Goal: Task Accomplishment & Management: Use online tool/utility

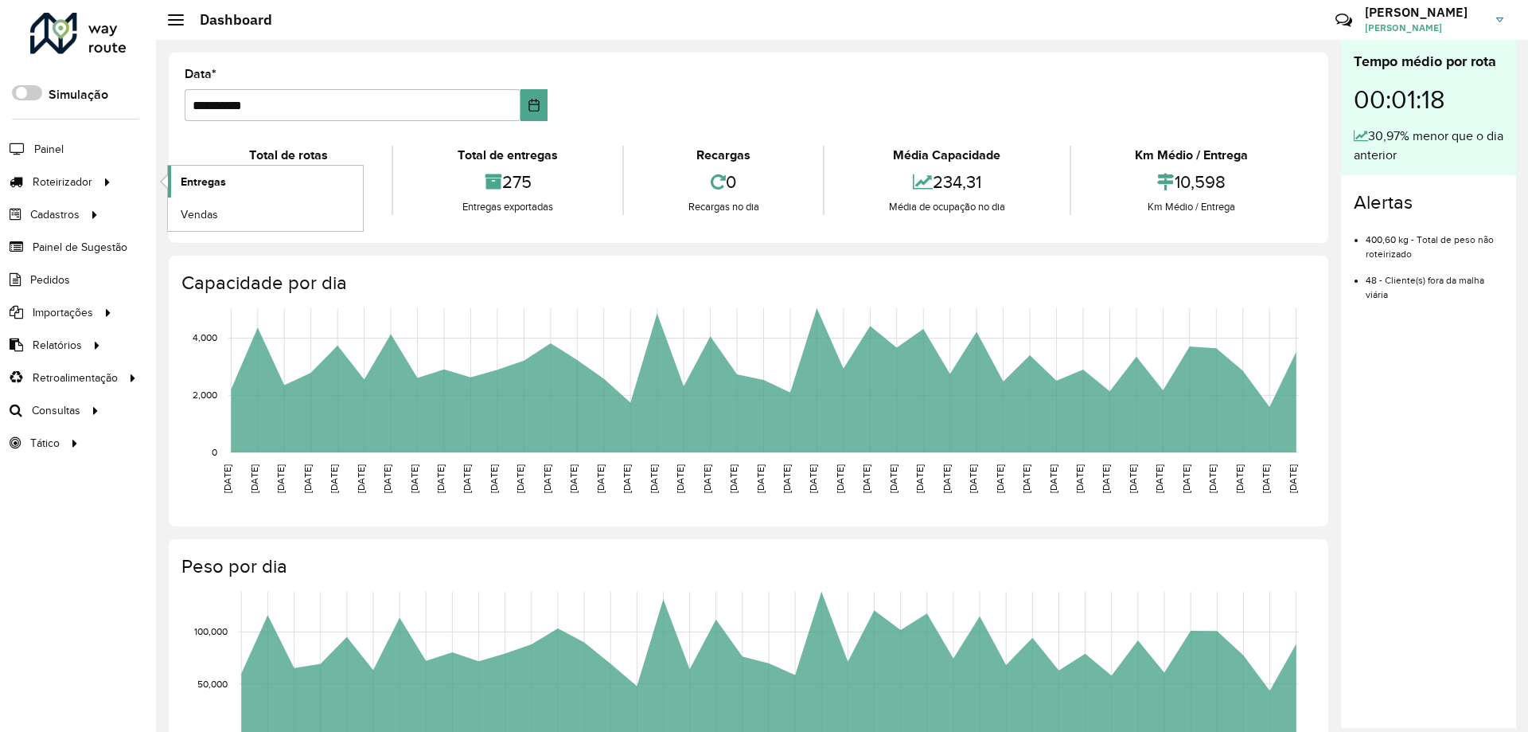
click at [204, 181] on span "Entregas" at bounding box center [203, 182] width 45 height 17
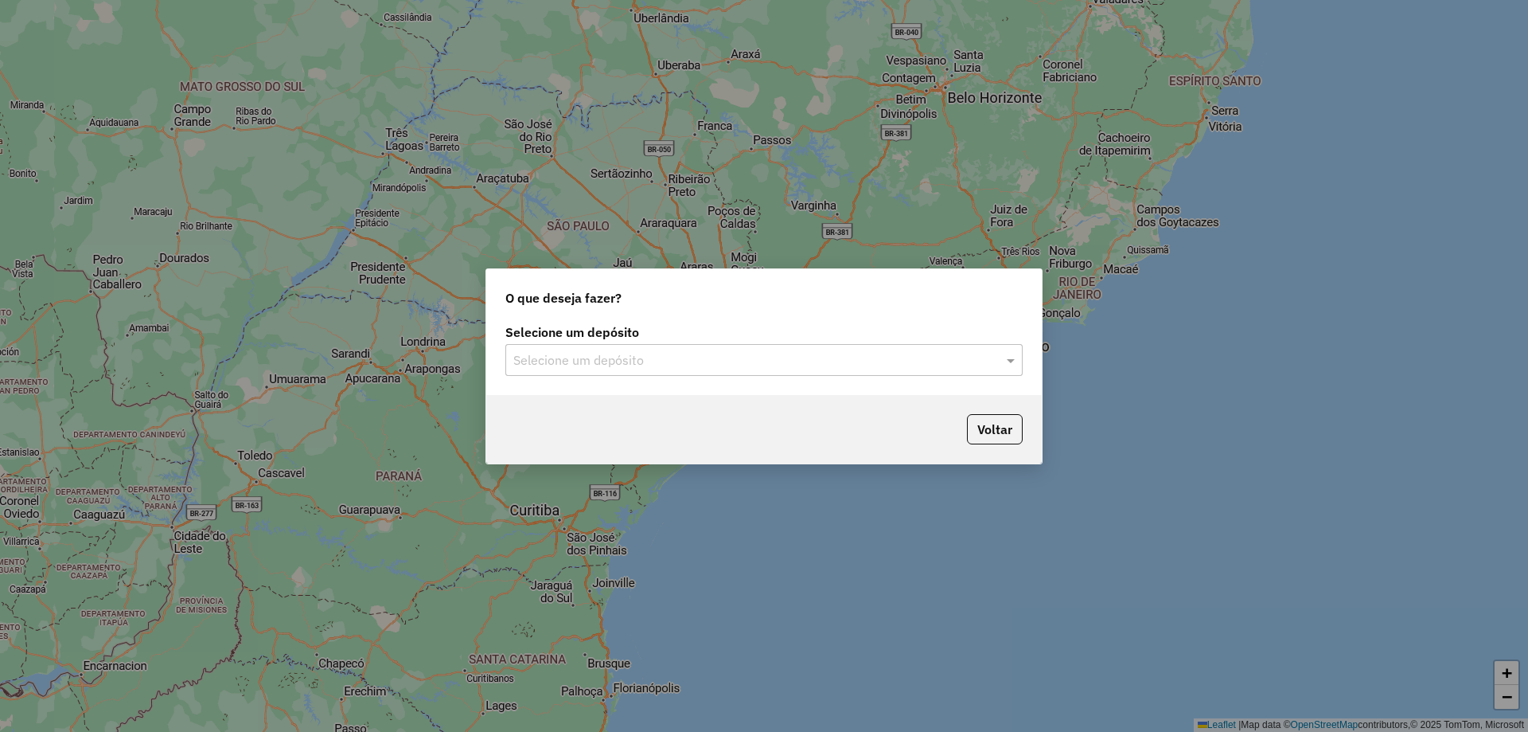
click at [925, 359] on input "text" at bounding box center [748, 360] width 470 height 19
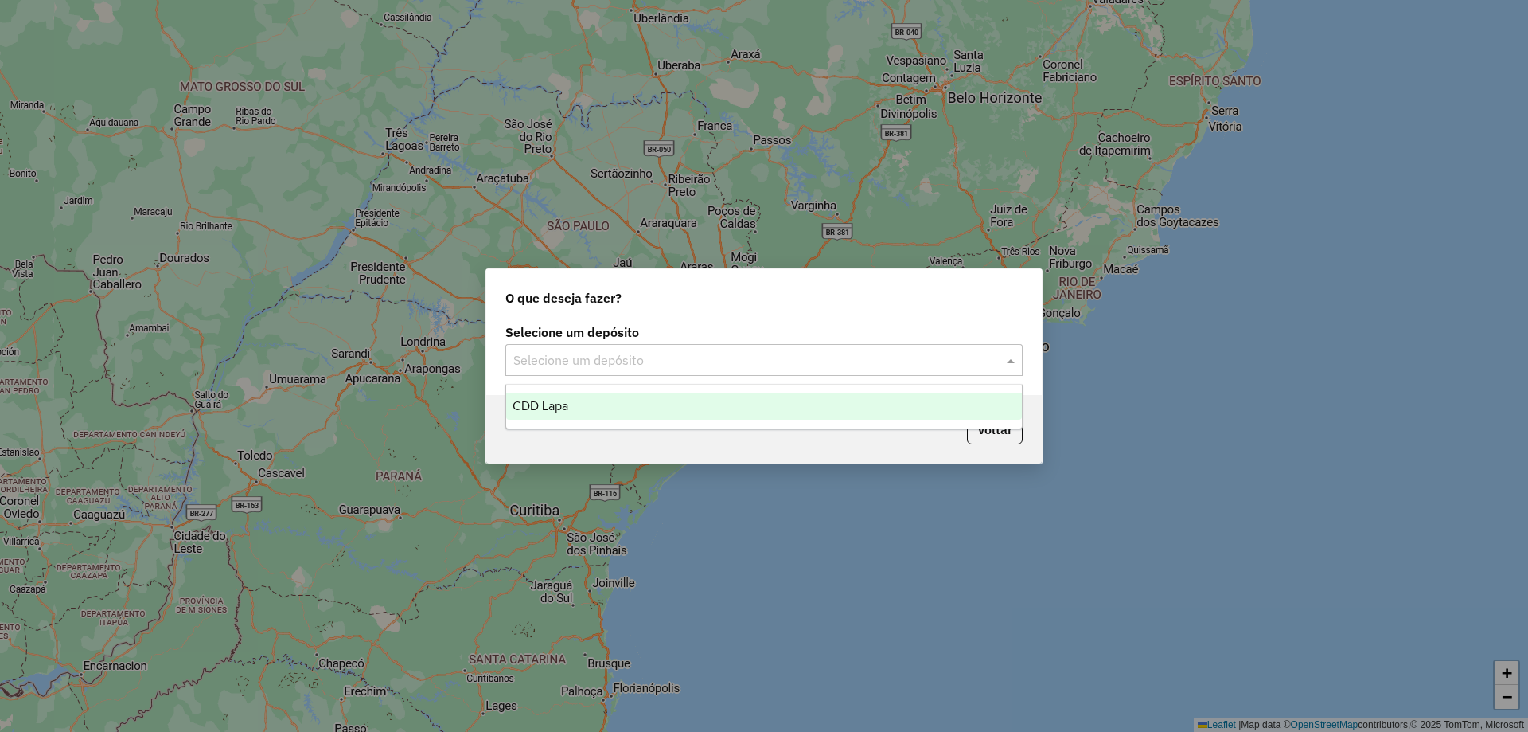
click at [723, 396] on div "CDD Lapa" at bounding box center [764, 405] width 516 height 27
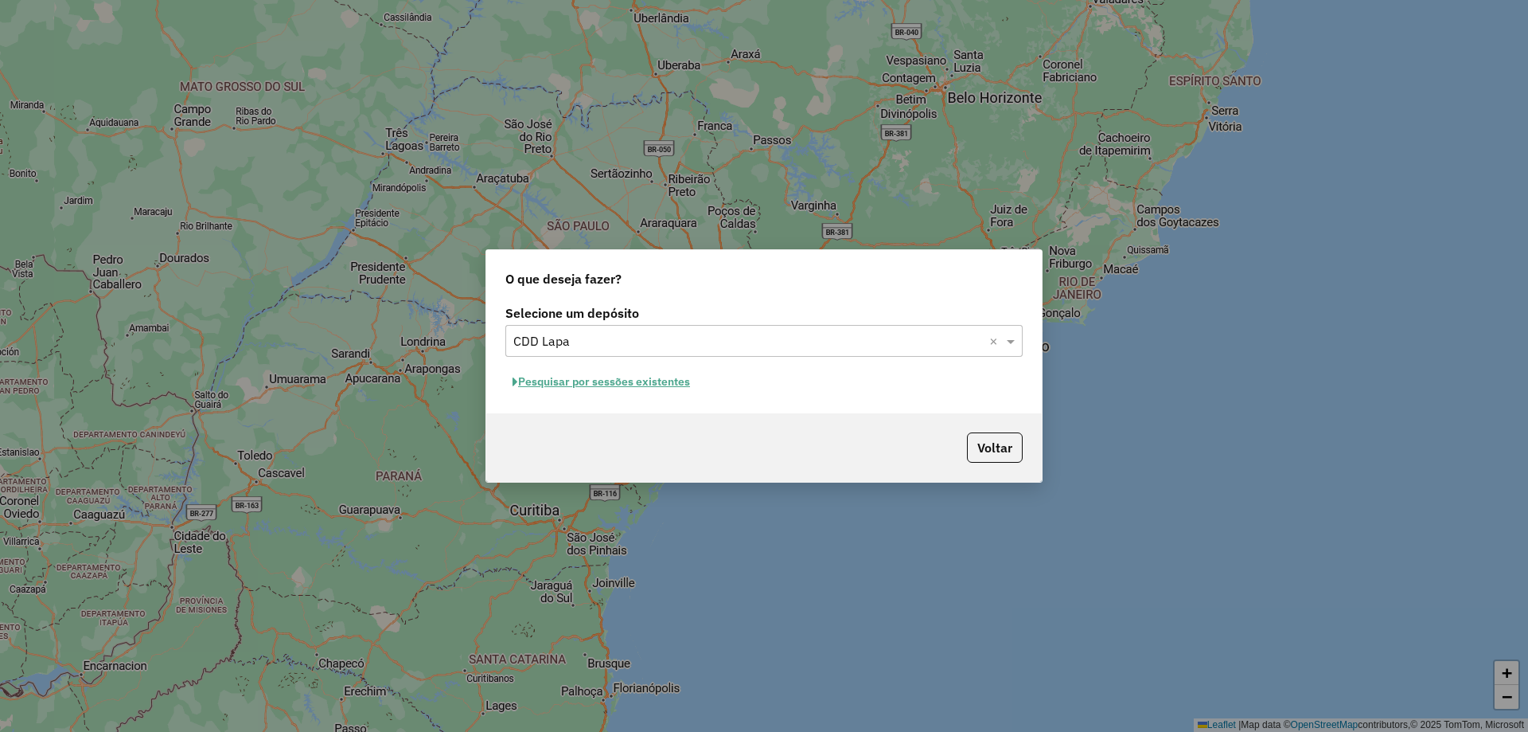
click at [626, 385] on button "Pesquisar por sessões existentes" at bounding box center [602, 381] width 192 height 25
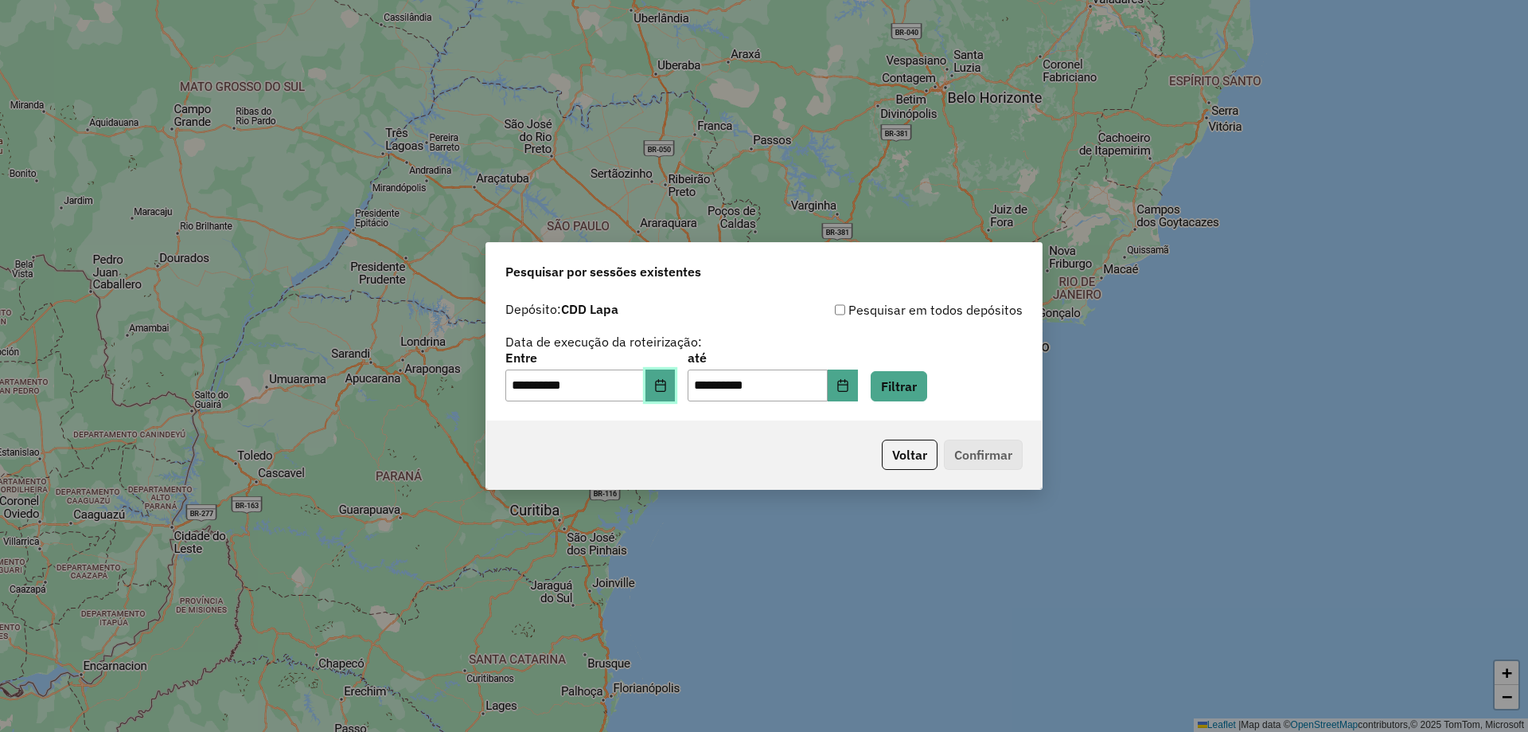
click at [666, 385] on icon "Choose Date" at bounding box center [660, 385] width 10 height 13
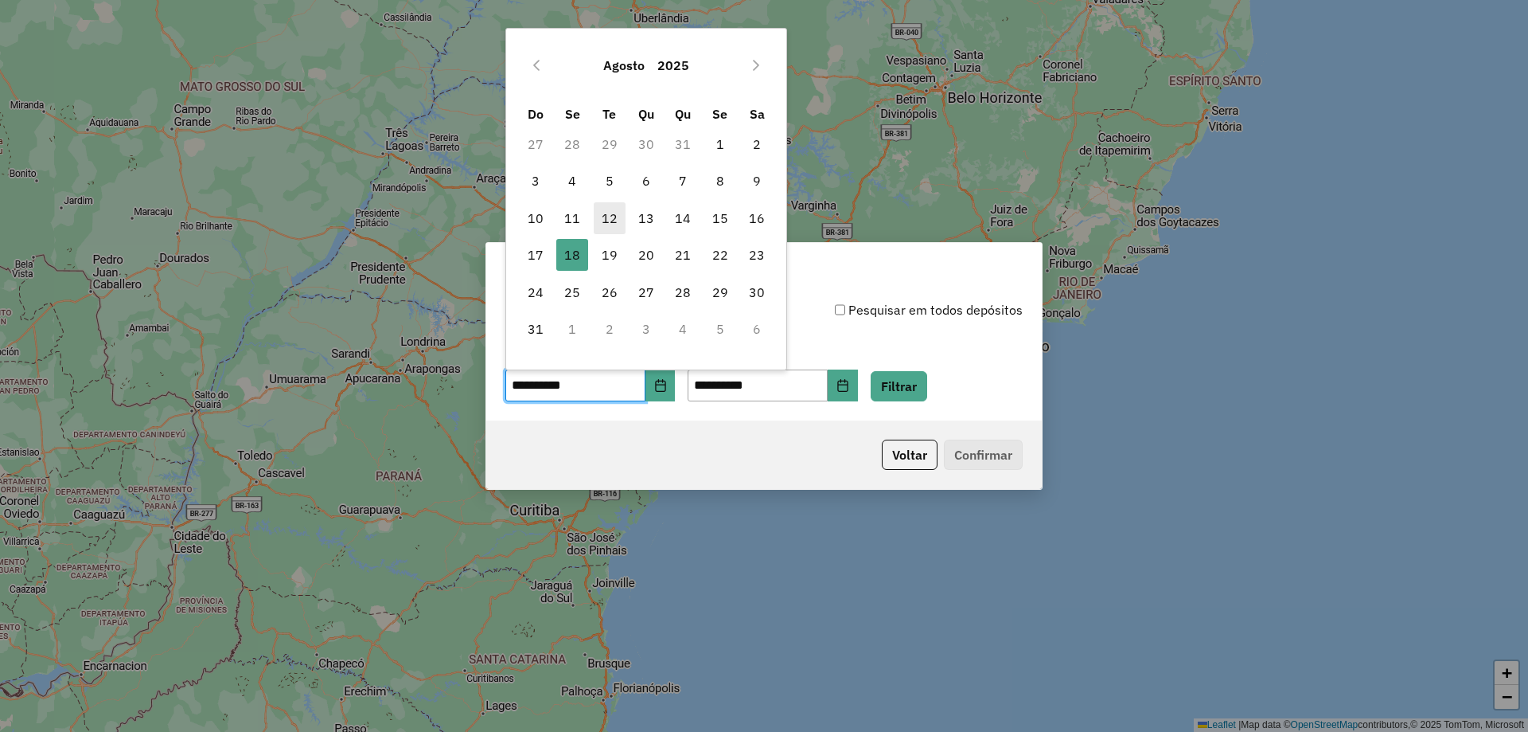
click at [613, 219] on span "12" at bounding box center [610, 218] width 32 height 32
type input "**********"
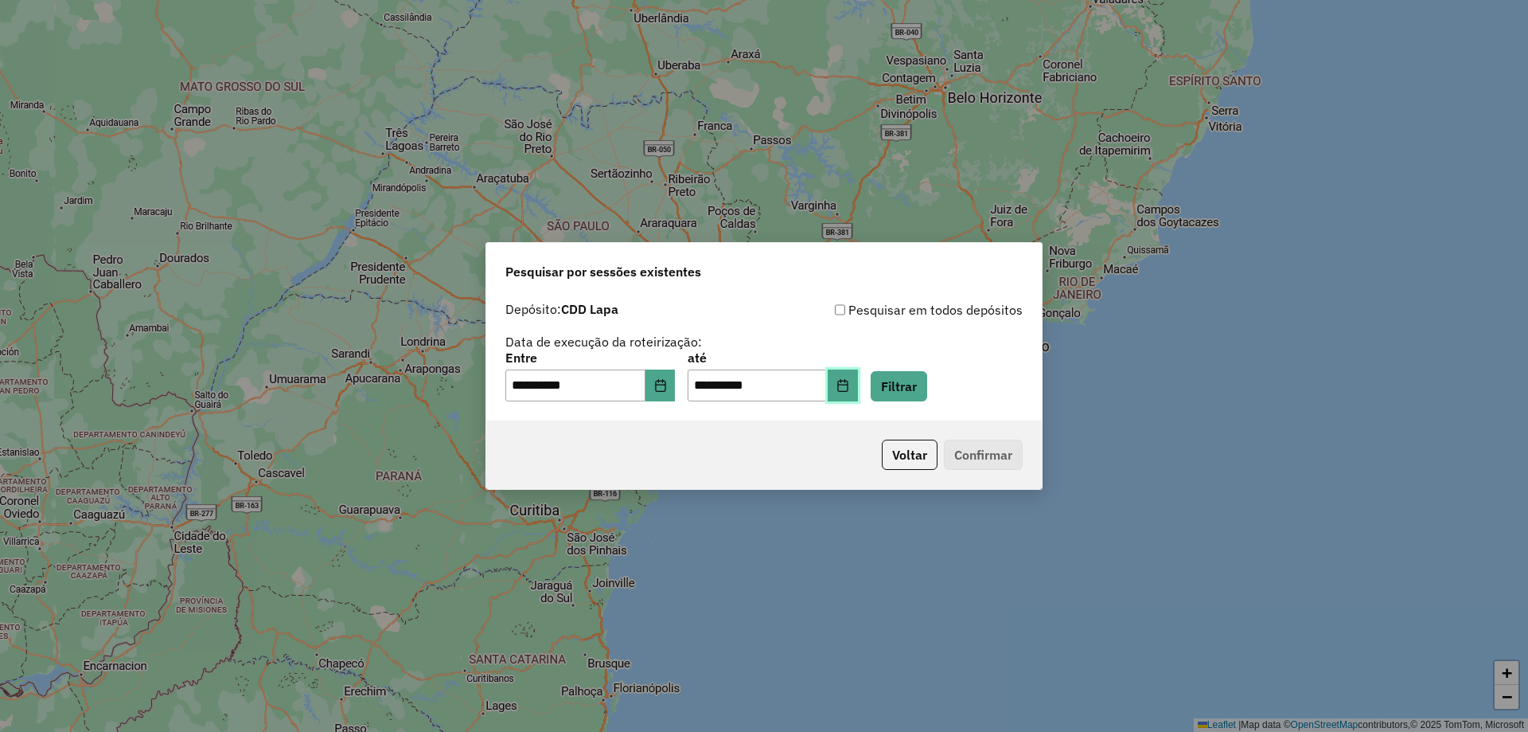
click at [849, 388] on icon "Choose Date" at bounding box center [843, 385] width 13 height 13
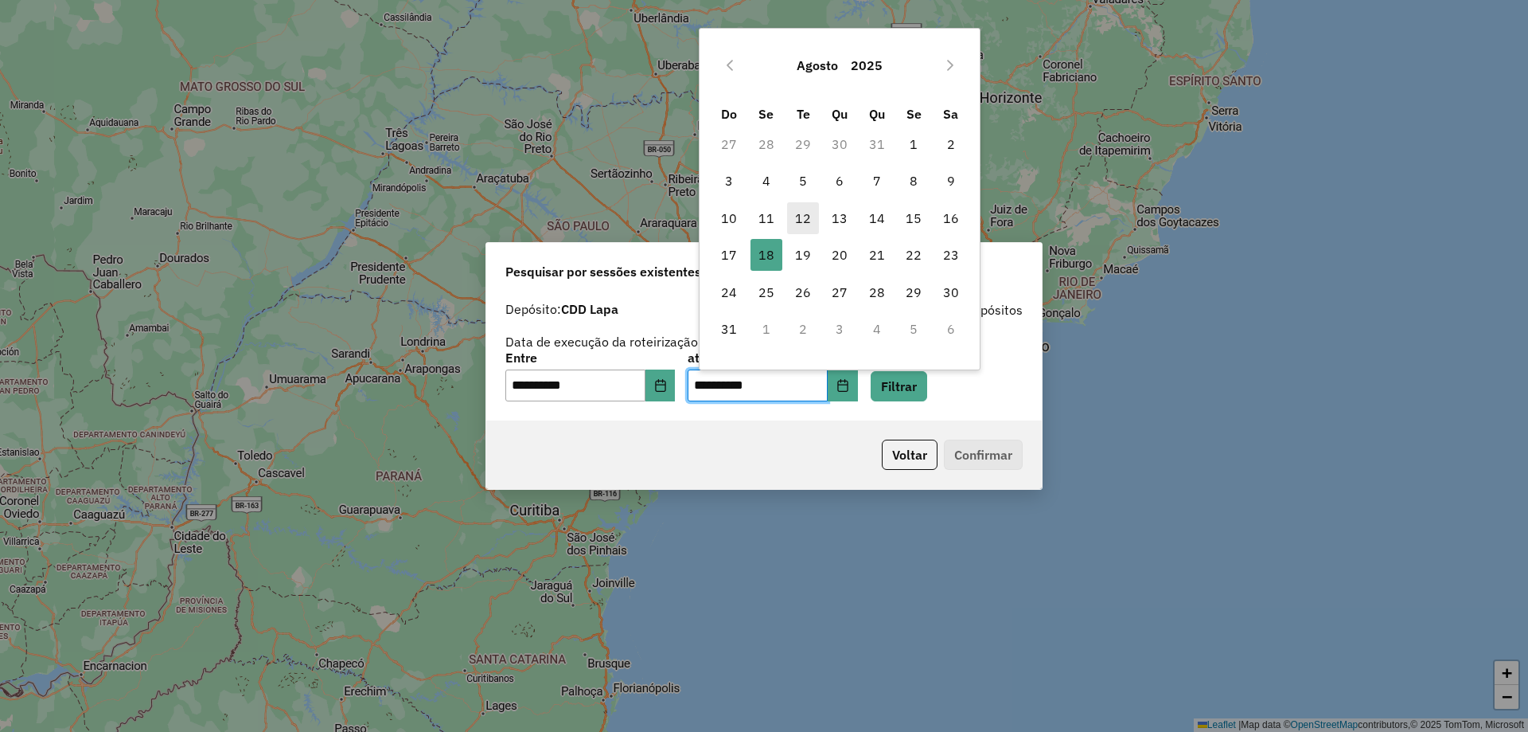
click at [797, 217] on span "12" at bounding box center [803, 218] width 32 height 32
type input "**********"
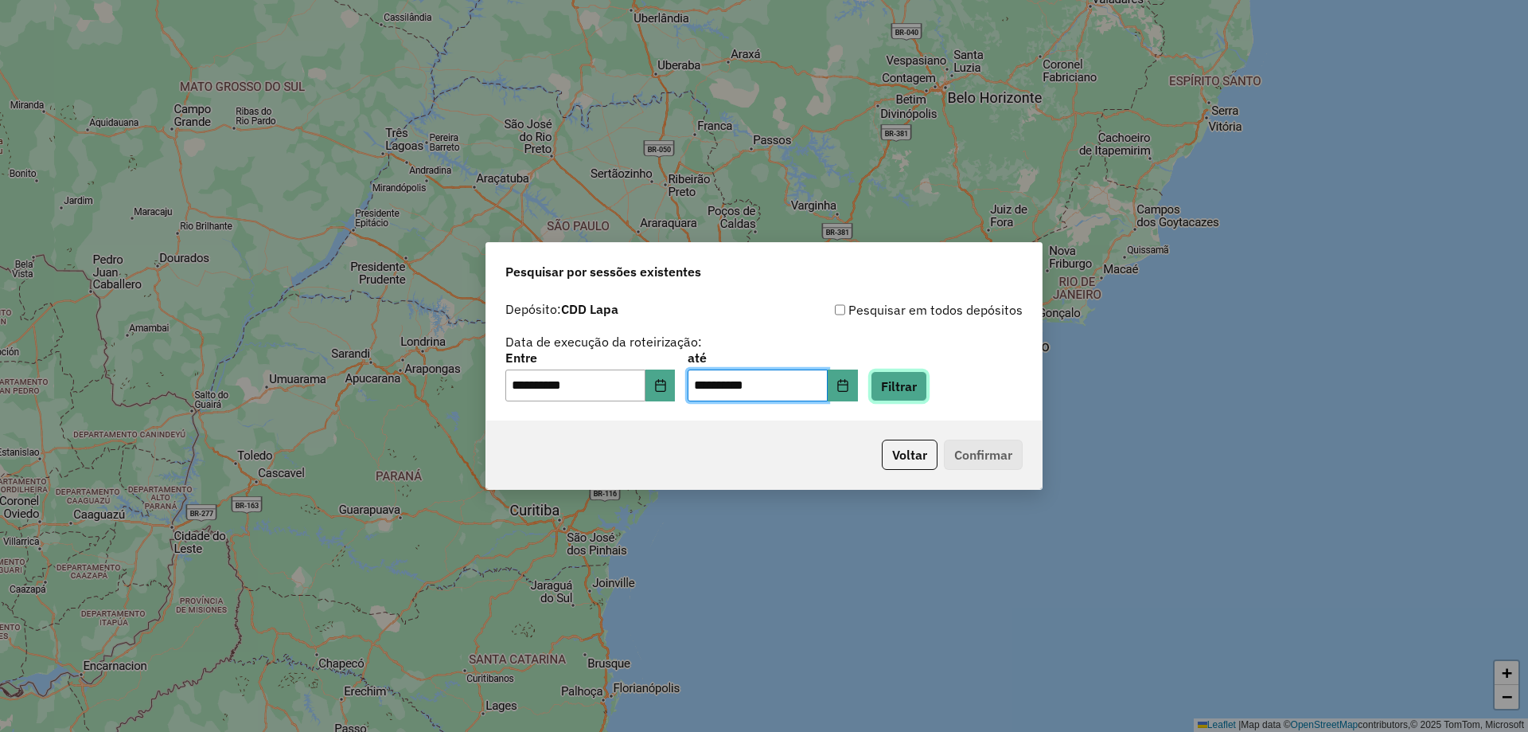
click at [927, 389] on button "Filtrar" at bounding box center [899, 386] width 57 height 30
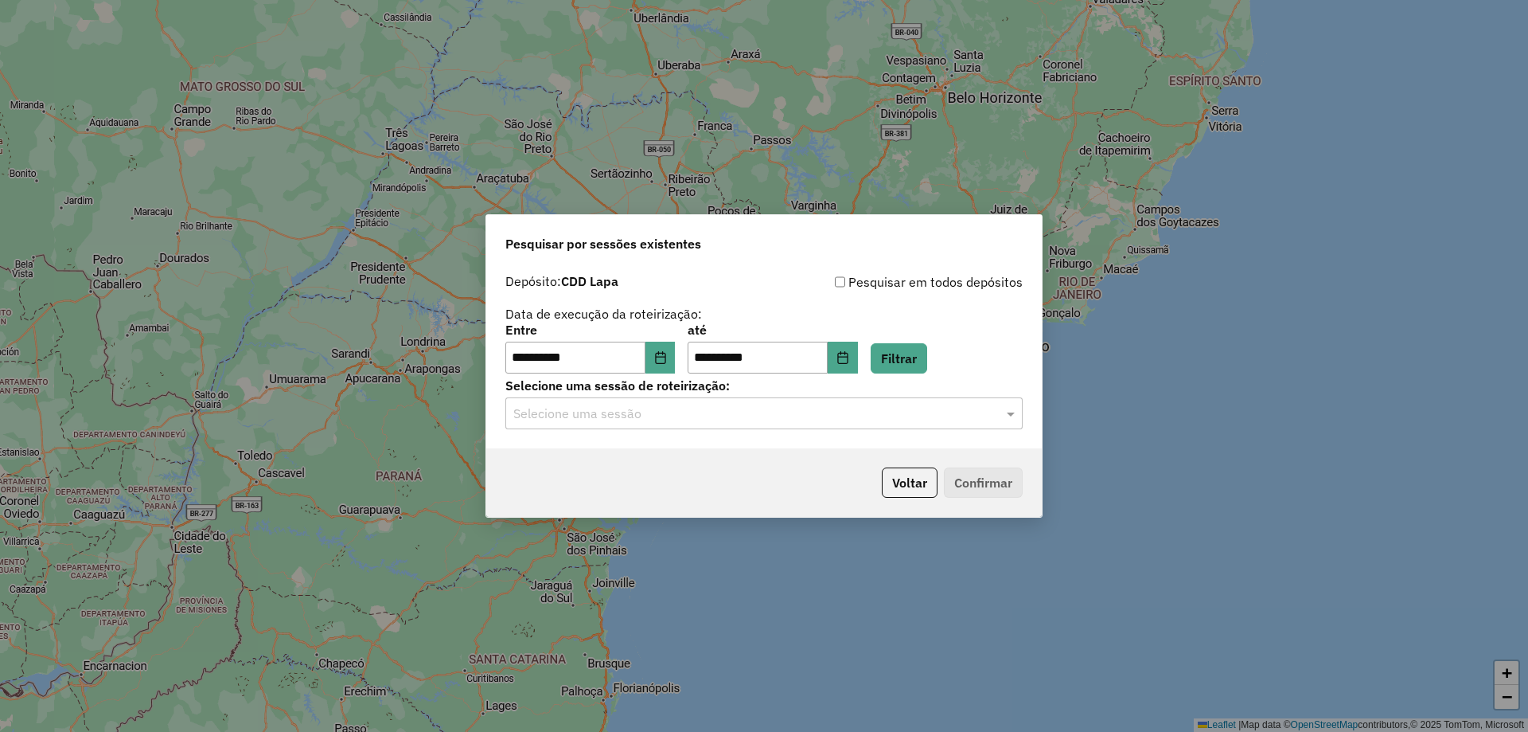
click at [777, 419] on input "text" at bounding box center [748, 413] width 470 height 19
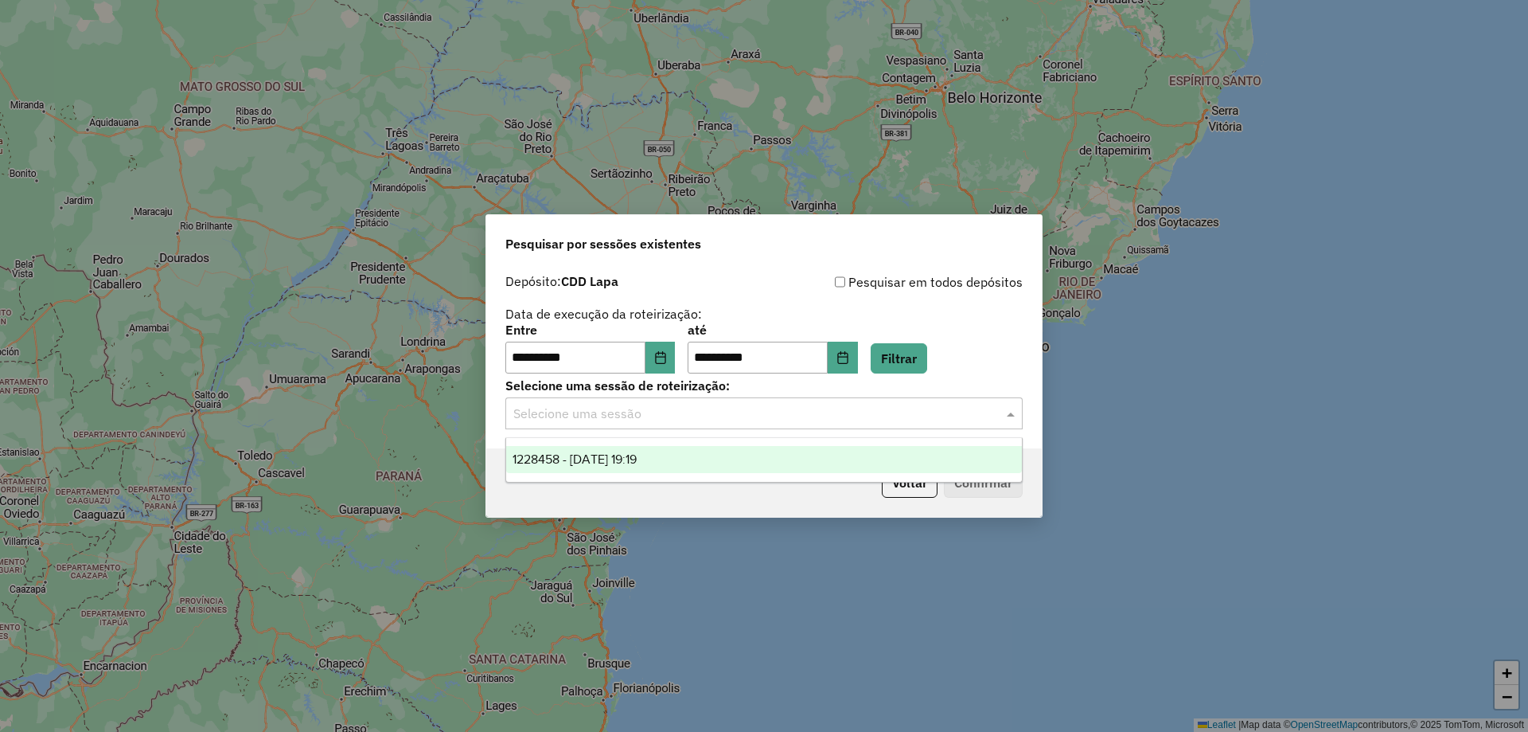
click at [685, 452] on div "1228458 - 12/08/2025 19:19" at bounding box center [764, 459] width 516 height 27
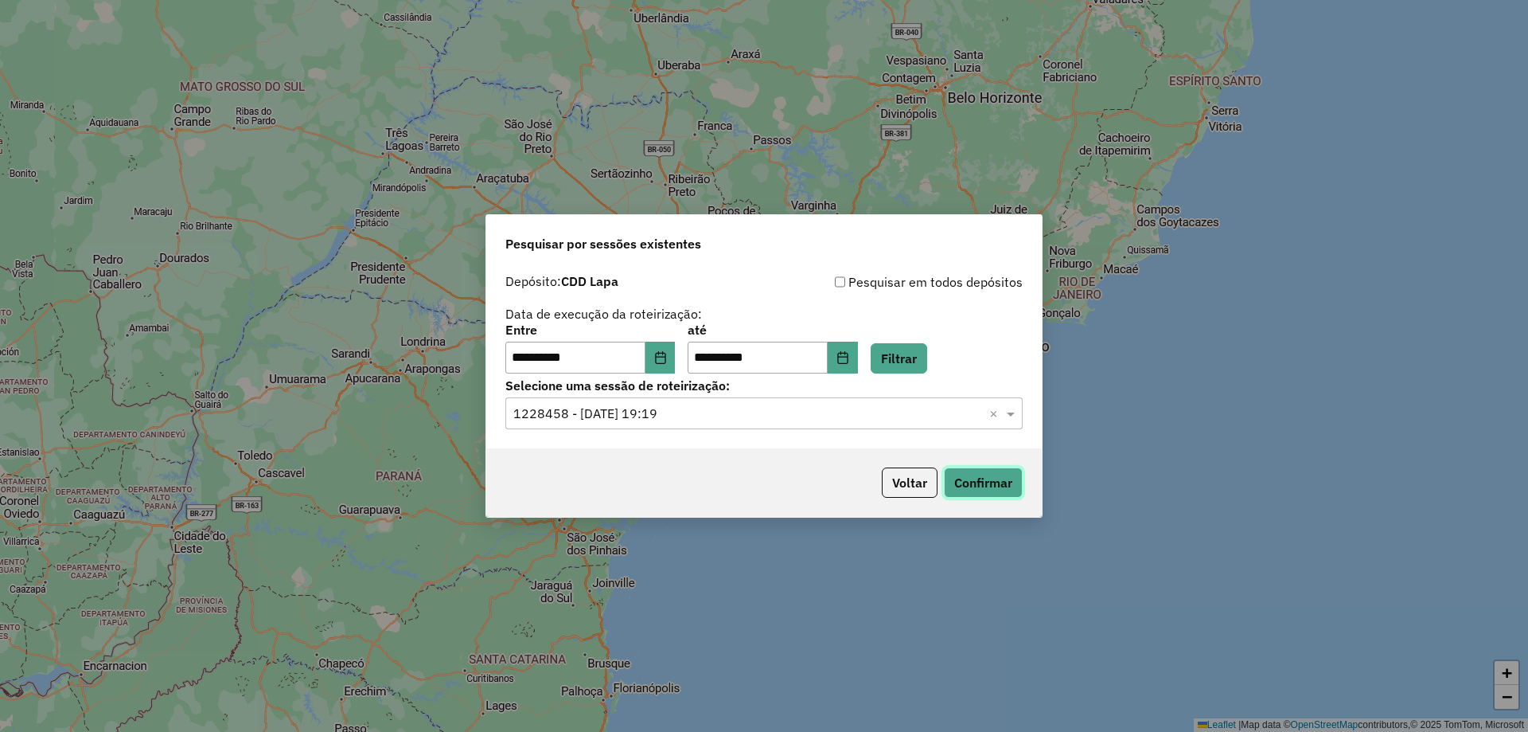
click at [981, 483] on button "Confirmar" at bounding box center [983, 482] width 79 height 30
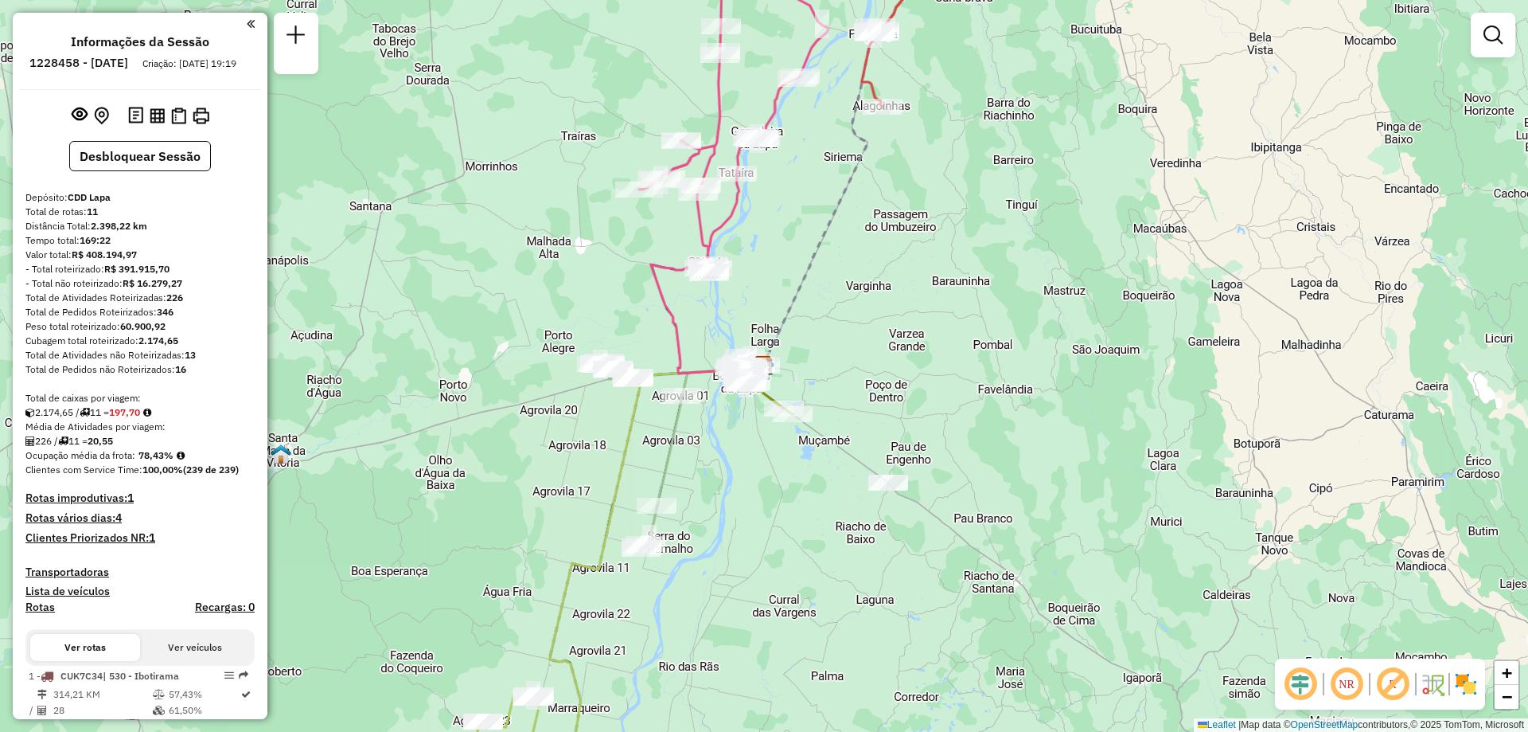
scroll to position [239, 0]
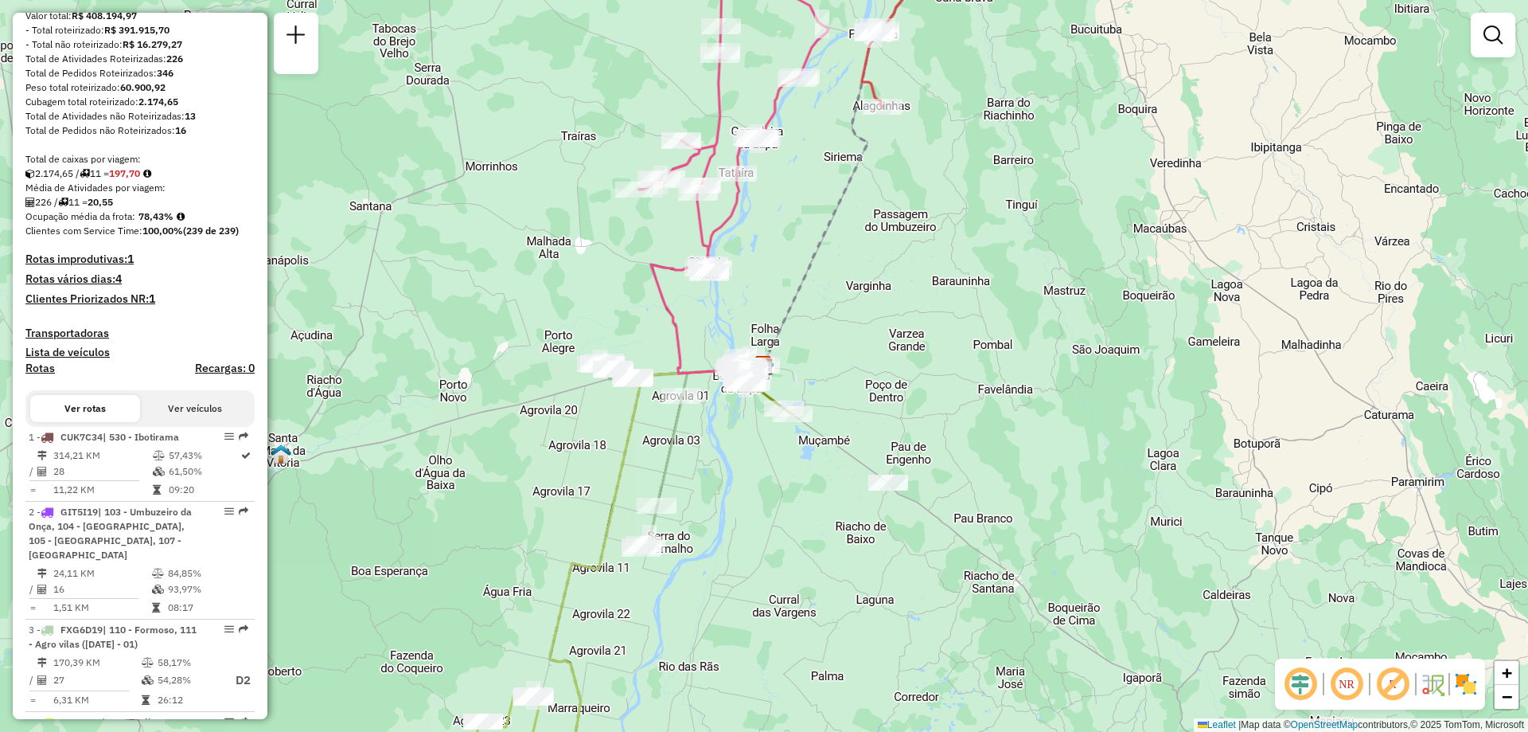
select select "**********"
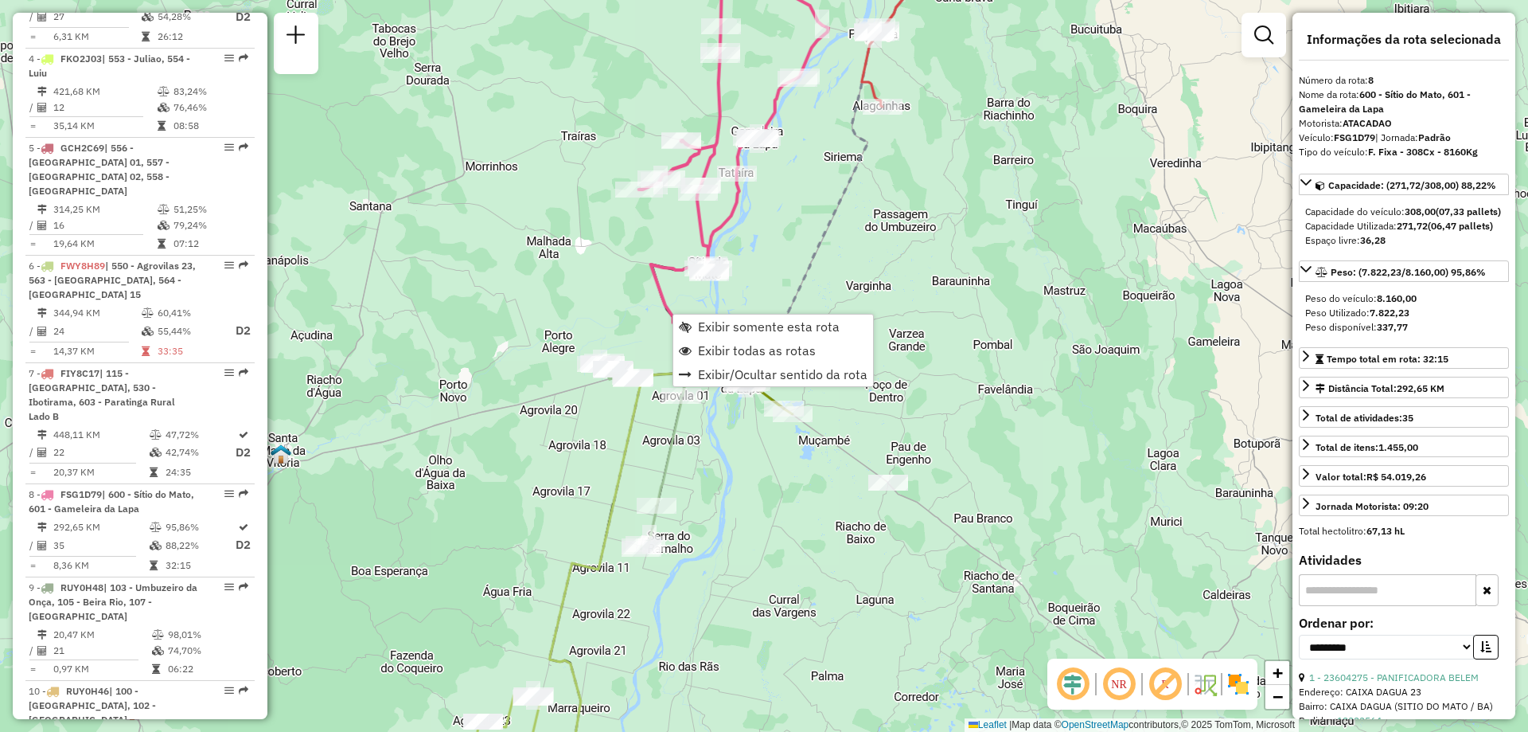
scroll to position [1306, 0]
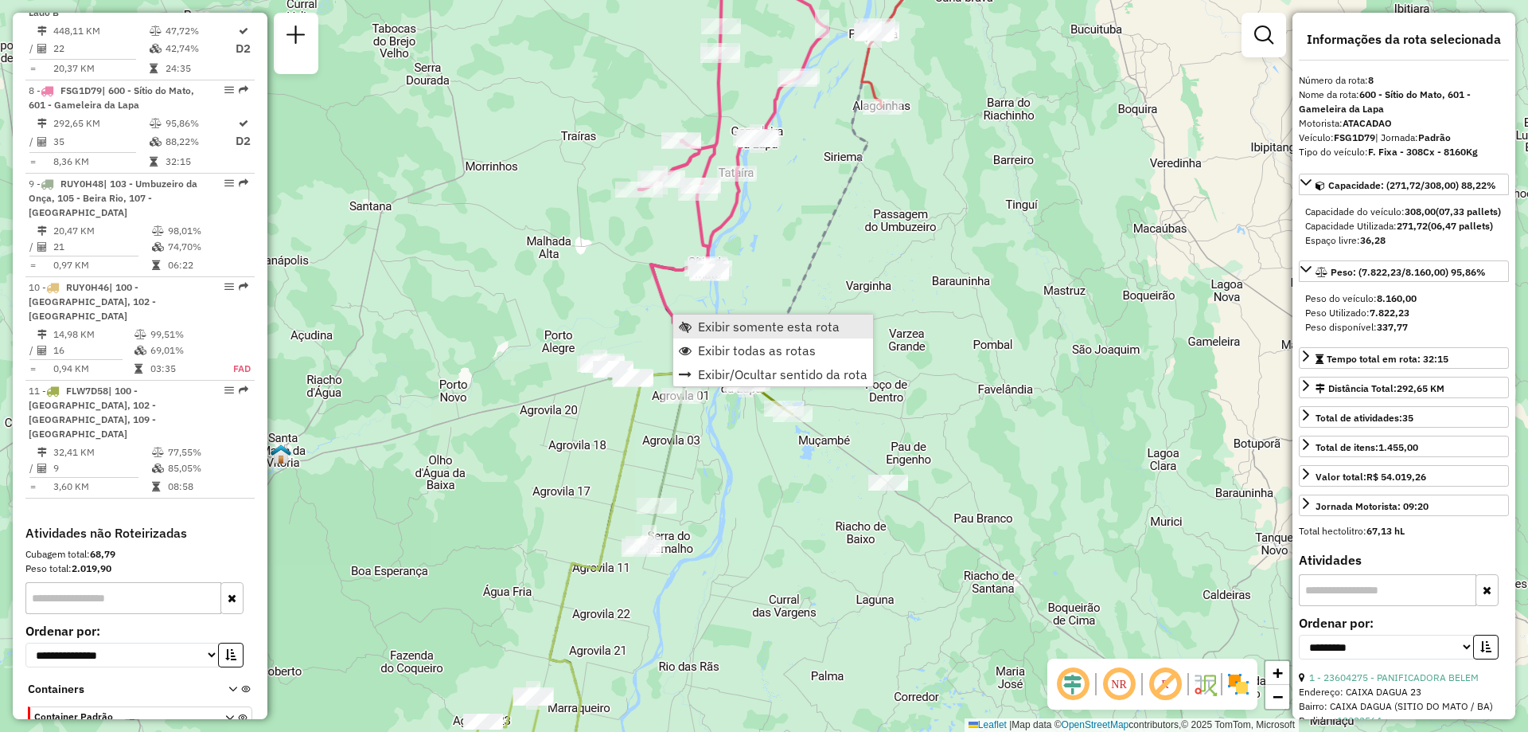
click at [691, 327] on span "Exibir somente esta rota" at bounding box center [685, 326] width 13 height 13
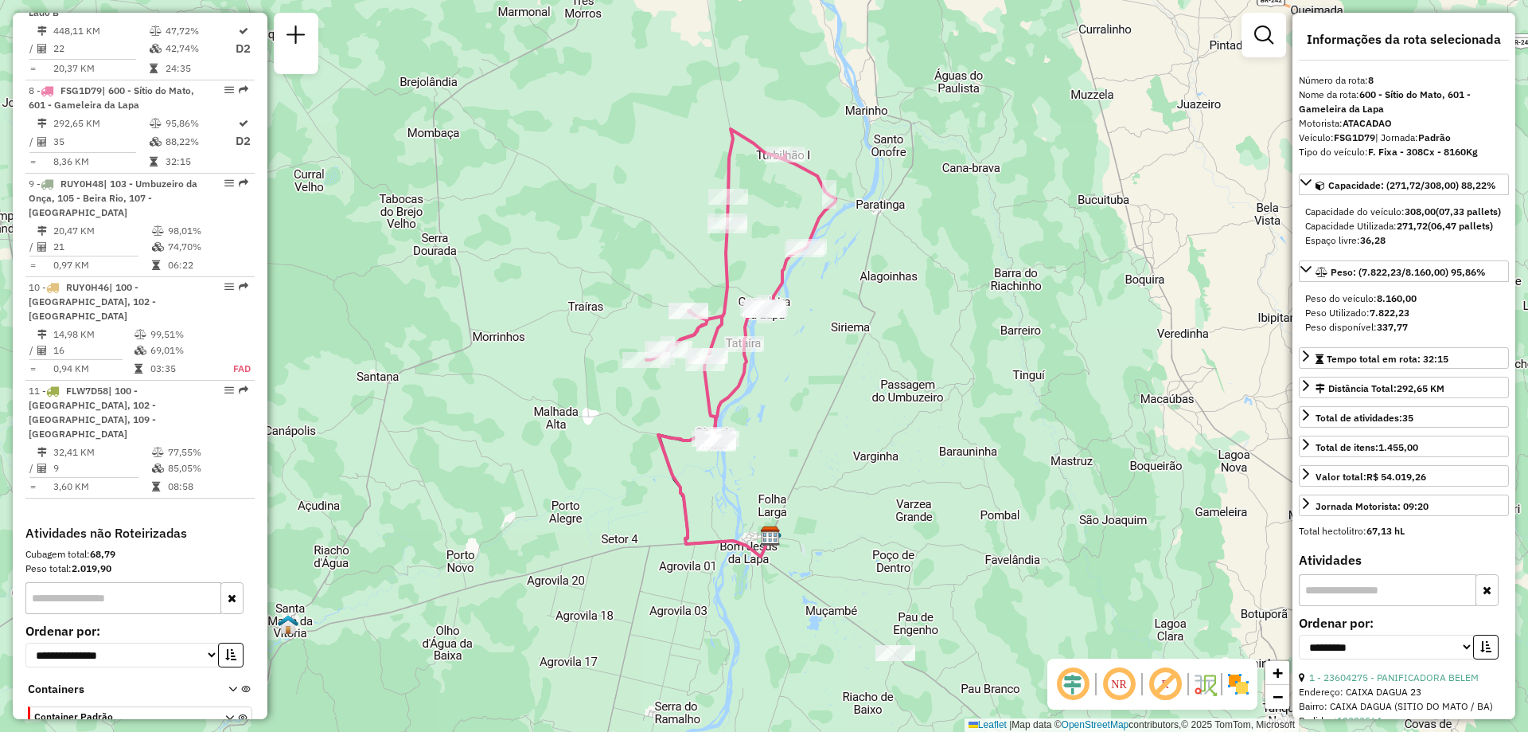
drag, startPoint x: 791, startPoint y: 426, endPoint x: 767, endPoint y: 404, distance: 32.1
click at [767, 404] on div "Janela de atendimento Grade de atendimento Capacidade Transportadoras Veículos …" at bounding box center [764, 366] width 1528 height 732
